Goal: Task Accomplishment & Management: Use online tool/utility

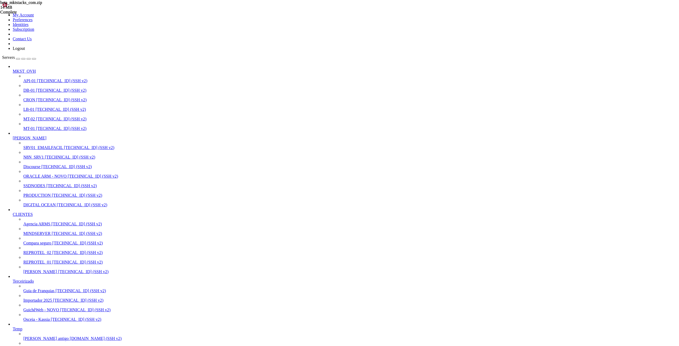
scroll to position [126, 0]
drag, startPoint x: 535, startPoint y: 771, endPoint x: 503, endPoint y: 770, distance: 32.1
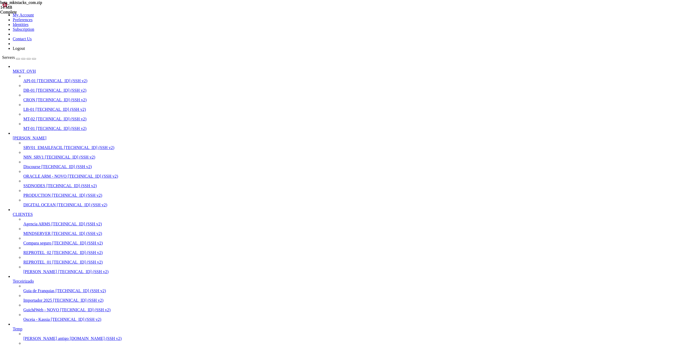
drag, startPoint x: 4, startPoint y: 564, endPoint x: 124, endPoint y: 587, distance: 122.8
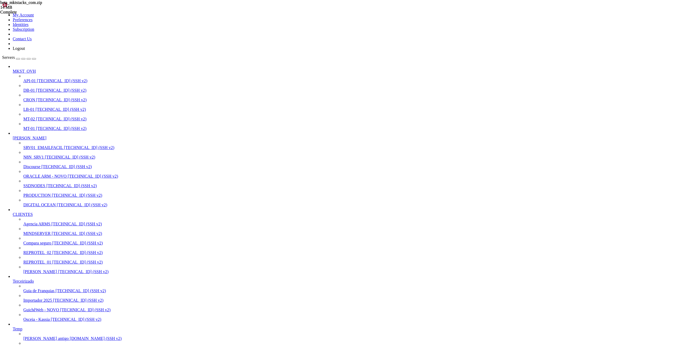
drag, startPoint x: 5, startPoint y: 563, endPoint x: 279, endPoint y: 641, distance: 284.9
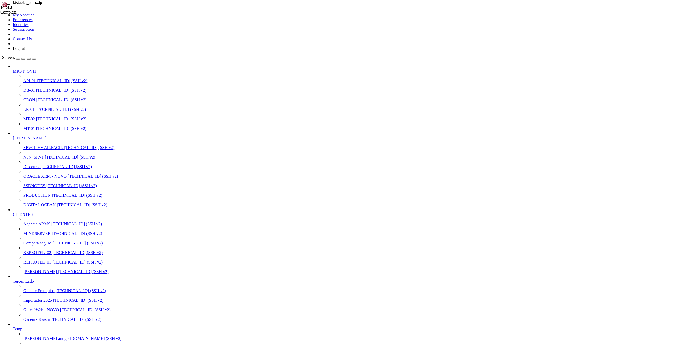
drag, startPoint x: 5, startPoint y: 563, endPoint x: 278, endPoint y: 639, distance: 283.8
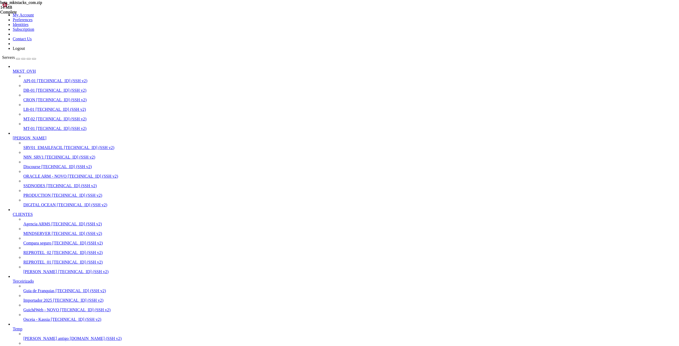
drag, startPoint x: 532, startPoint y: 785, endPoint x: 503, endPoint y: 783, distance: 29.5
drag, startPoint x: 4, startPoint y: 748, endPoint x: 277, endPoint y: 788, distance: 276.1
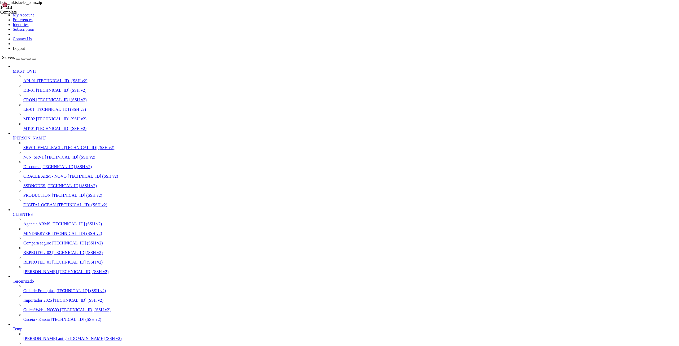
drag, startPoint x: 22, startPoint y: 1190, endPoint x: 66, endPoint y: 1190, distance: 44.6
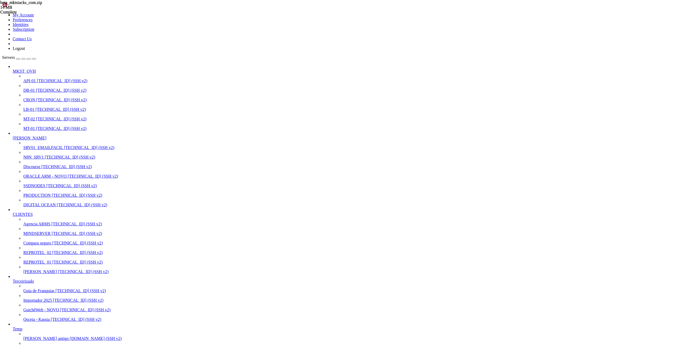
drag, startPoint x: 94, startPoint y: 1086, endPoint x: 3, endPoint y: 1053, distance: 96.5
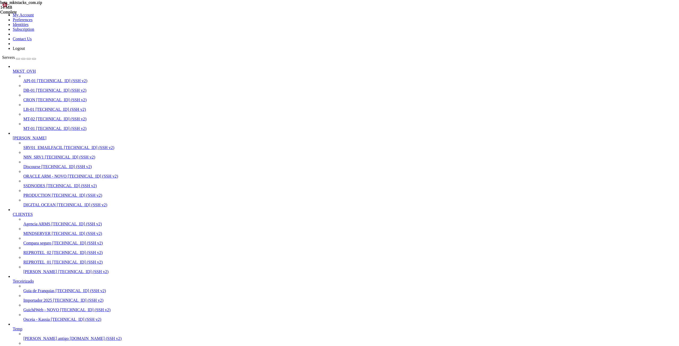
drag, startPoint x: 4, startPoint y: 1051, endPoint x: 23, endPoint y: 1049, distance: 18.7
drag, startPoint x: 76, startPoint y: 1053, endPoint x: 99, endPoint y: 1086, distance: 40.1
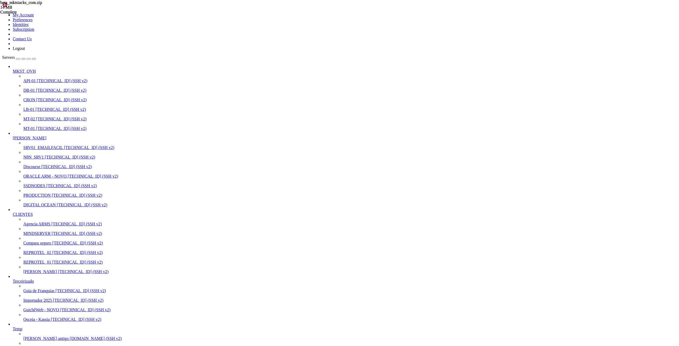
drag, startPoint x: 71, startPoint y: 969, endPoint x: 166, endPoint y: 1009, distance: 102.1
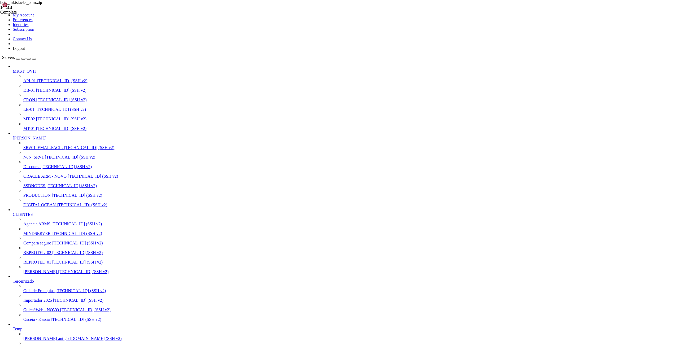
drag, startPoint x: 59, startPoint y: 946, endPoint x: 172, endPoint y: 1024, distance: 136.8
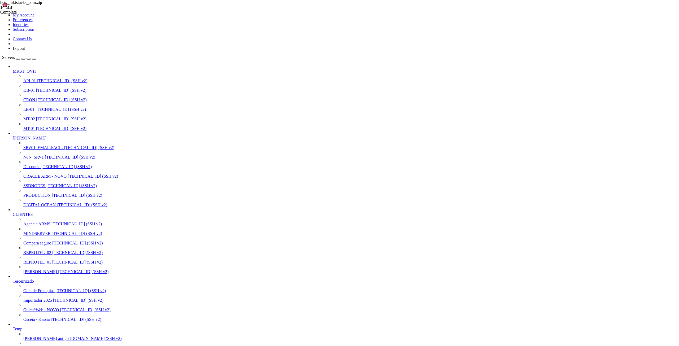
drag, startPoint x: 59, startPoint y: 946, endPoint x: 172, endPoint y: 1025, distance: 137.3
drag, startPoint x: 39, startPoint y: 1018, endPoint x: 70, endPoint y: 1017, distance: 30.8
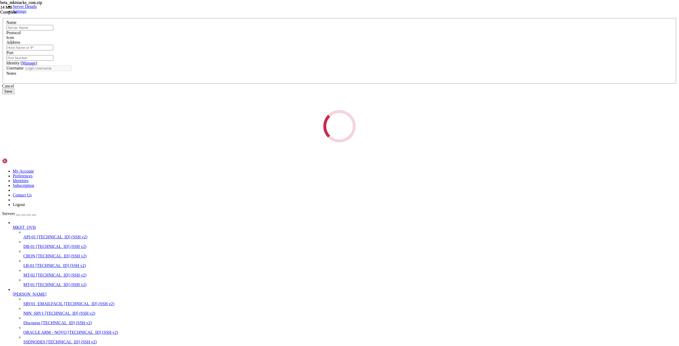
type input "PRODUCTION"
type input "[TECHNICAL_ID]"
type input "22"
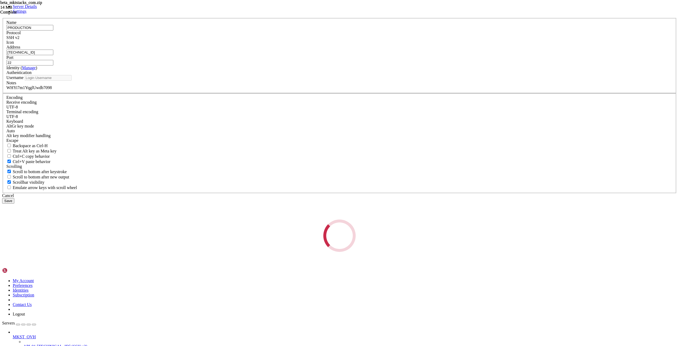
type input "root"
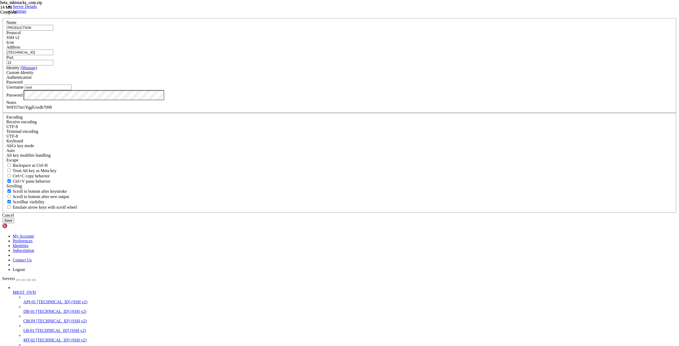
click at [53, 55] on input "[TECHNICAL_ID]" at bounding box center [29, 53] width 47 height 6
click at [367, 218] on div "Cancel" at bounding box center [339, 215] width 675 height 5
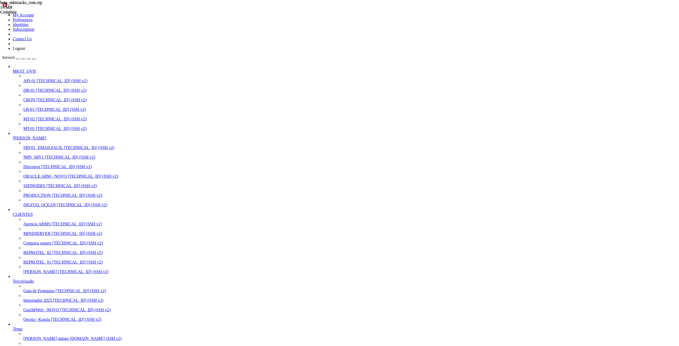
drag, startPoint x: 83, startPoint y: 18, endPoint x: 171, endPoint y: 25, distance: 88.1
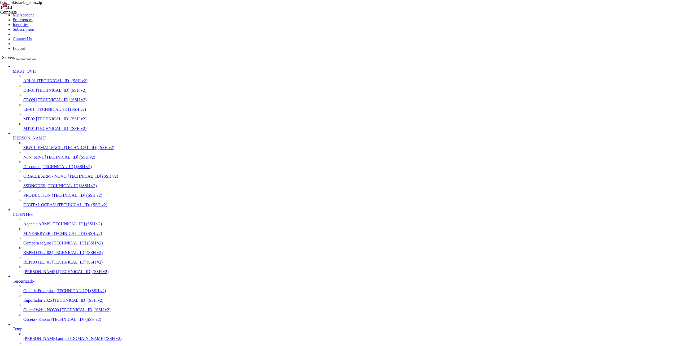
drag, startPoint x: 83, startPoint y: 18, endPoint x: 188, endPoint y: 24, distance: 105.3
drag, startPoint x: 162, startPoint y: 3, endPoint x: 86, endPoint y: 40, distance: 84.3
drag, startPoint x: 192, startPoint y: 1142, endPoint x: 196, endPoint y: 1137, distance: 6.1
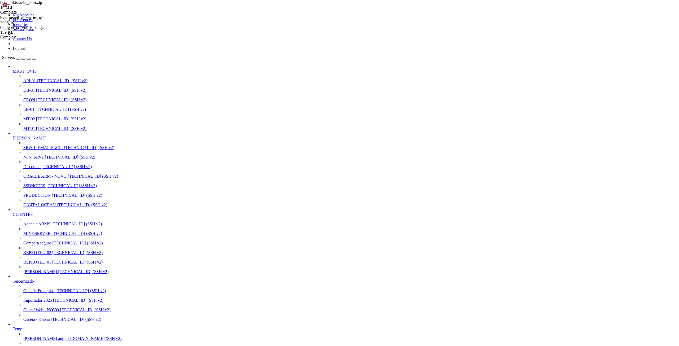
scroll to position [0, 0]
type input "/opt"
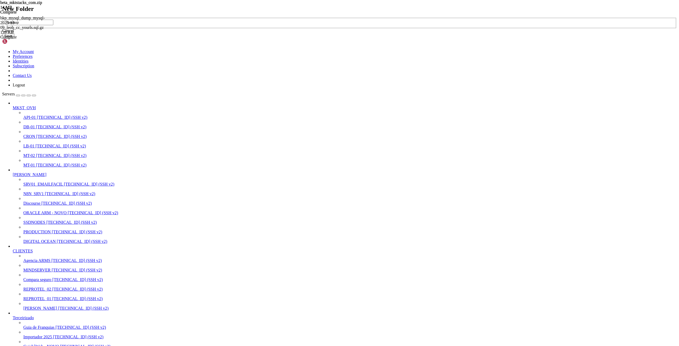
type input "backup"
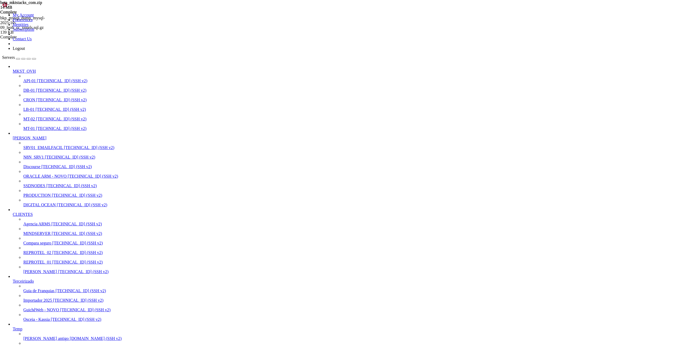
type input "/opt/backup"
drag, startPoint x: 105, startPoint y: 19, endPoint x: 78, endPoint y: 19, distance: 27.1
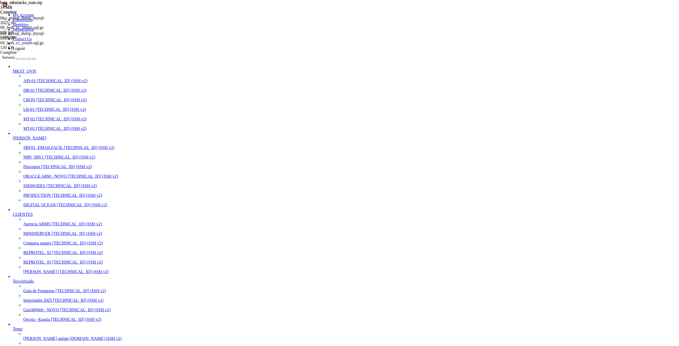
drag, startPoint x: 80, startPoint y: 1123, endPoint x: 105, endPoint y: 1122, distance: 25.0
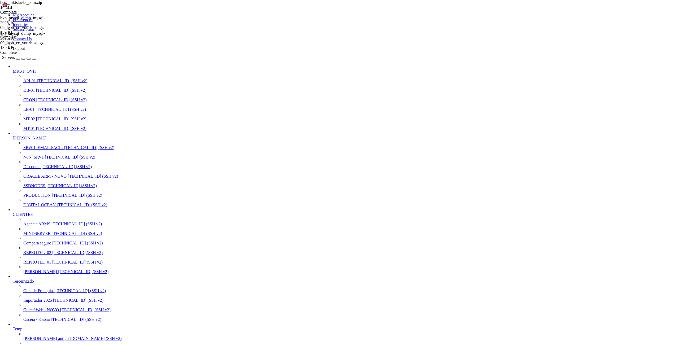
drag, startPoint x: 87, startPoint y: 1114, endPoint x: 127, endPoint y: 1113, distance: 39.8
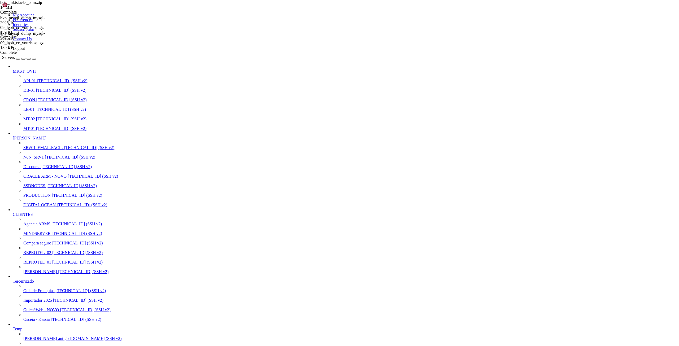
scroll to position [24687, 0]
drag, startPoint x: 76, startPoint y: 1185, endPoint x: 107, endPoint y: 1185, distance: 30.8
